Goal: Task Accomplishment & Management: Manage account settings

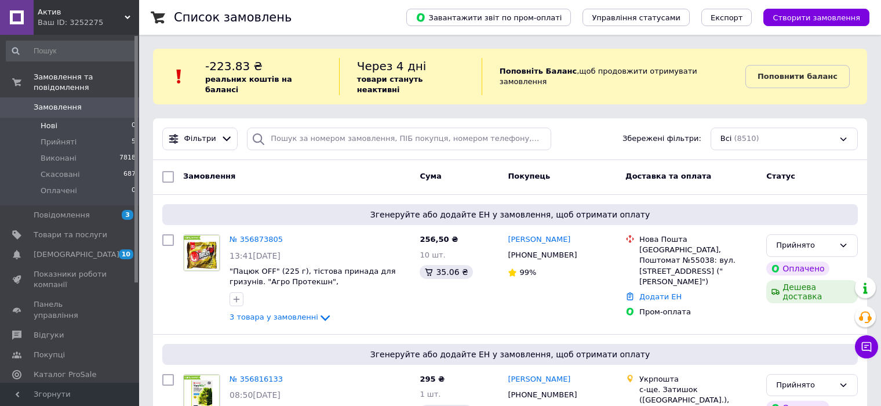
click at [76, 119] on li "Нові 0" at bounding box center [71, 126] width 143 height 16
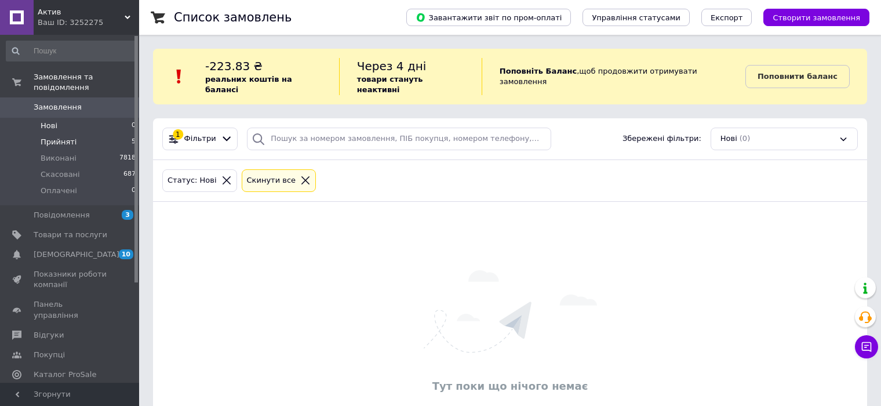
click at [78, 134] on li "Прийняті 5" at bounding box center [71, 142] width 143 height 16
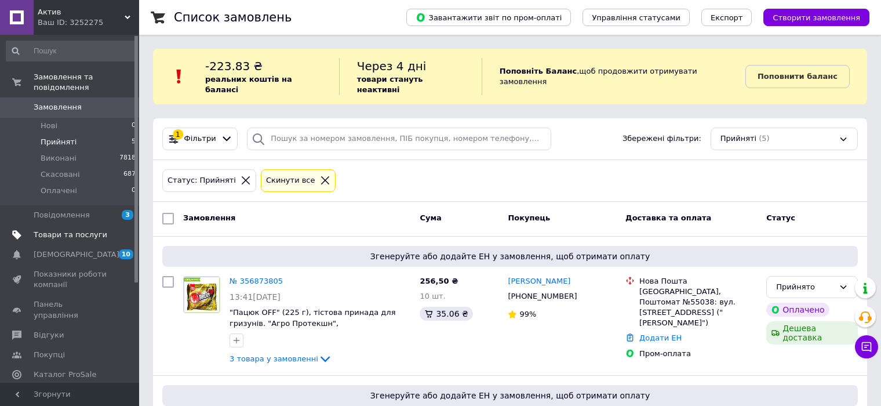
click at [64, 229] on span "Товари та послуги" at bounding box center [71, 234] width 74 height 10
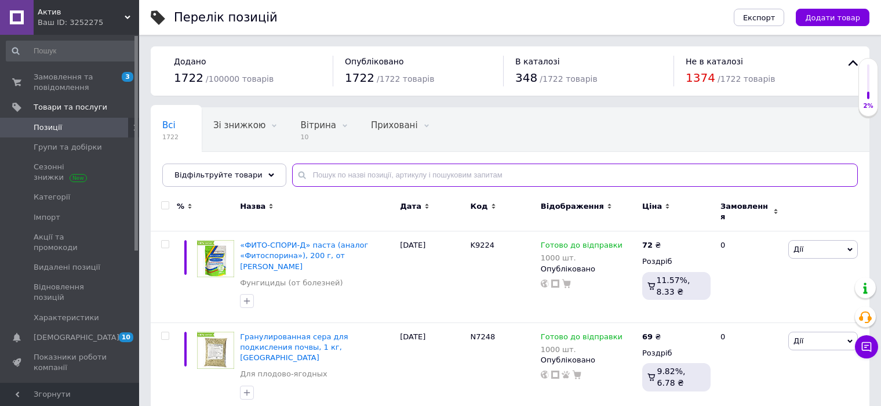
click at [356, 174] on input "text" at bounding box center [574, 174] width 565 height 23
type input "комбат"
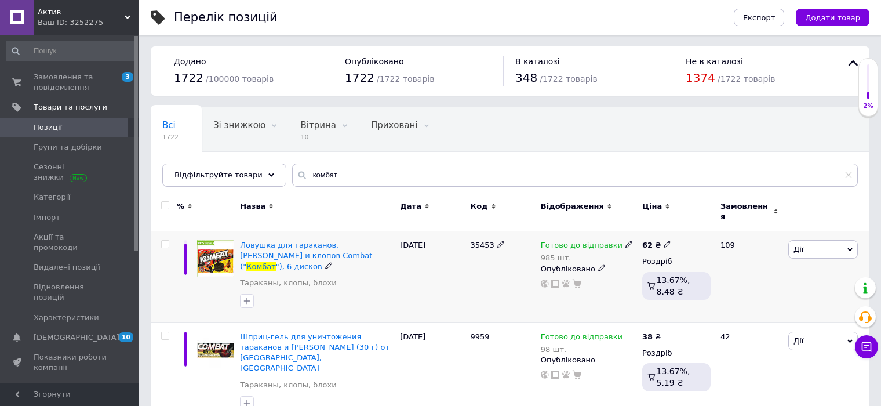
click at [625, 240] on icon at bounding box center [628, 243] width 7 height 7
click at [682, 279] on li "Немає в наявності" at bounding box center [688, 287] width 110 height 16
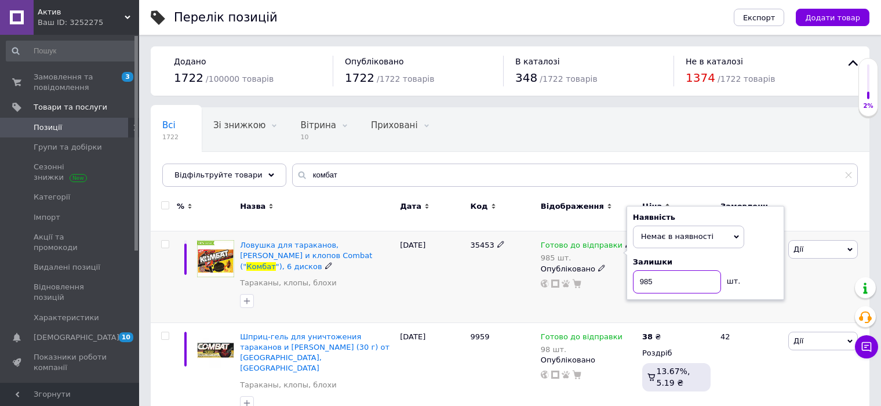
click at [682, 270] on input "985" at bounding box center [677, 281] width 88 height 23
type input "0"
click at [600, 294] on div "Готово до відправки 985 шт. Наявність Немає в наявності В наявності Під замовле…" at bounding box center [588, 277] width 101 height 92
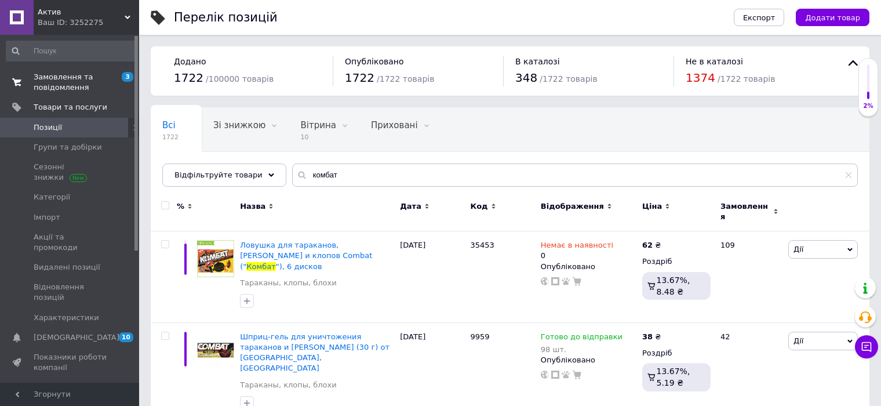
click at [49, 78] on span "Замовлення та повідомлення" at bounding box center [71, 82] width 74 height 21
